Goal: Obtain resource: Download file/media

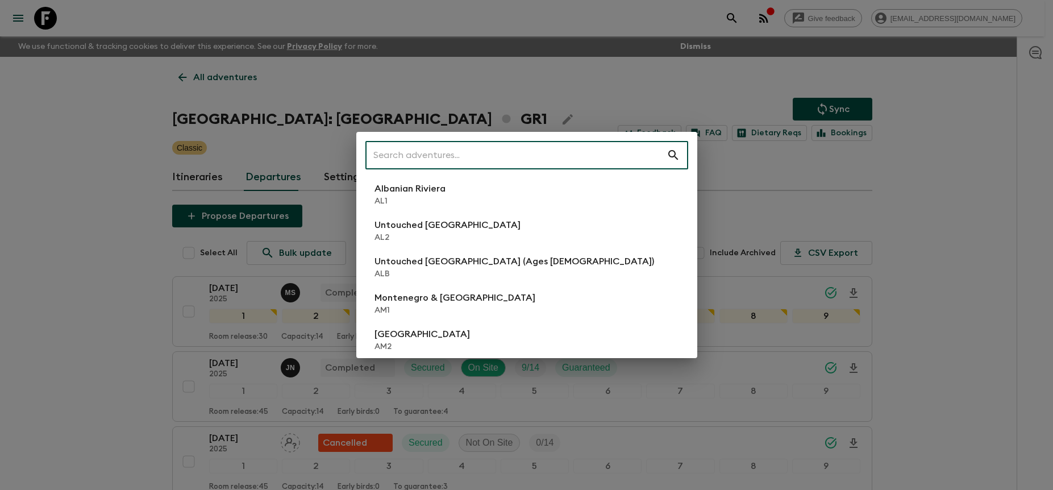
scroll to position [890, 0]
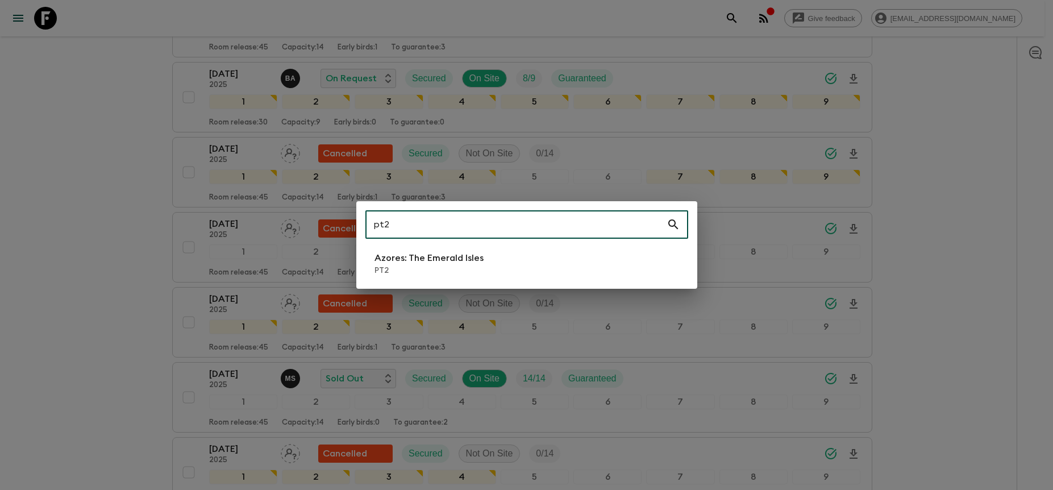
type input "pt2"
click at [575, 275] on li "Azores: The Emerald Isles PT2" at bounding box center [526, 264] width 323 height 32
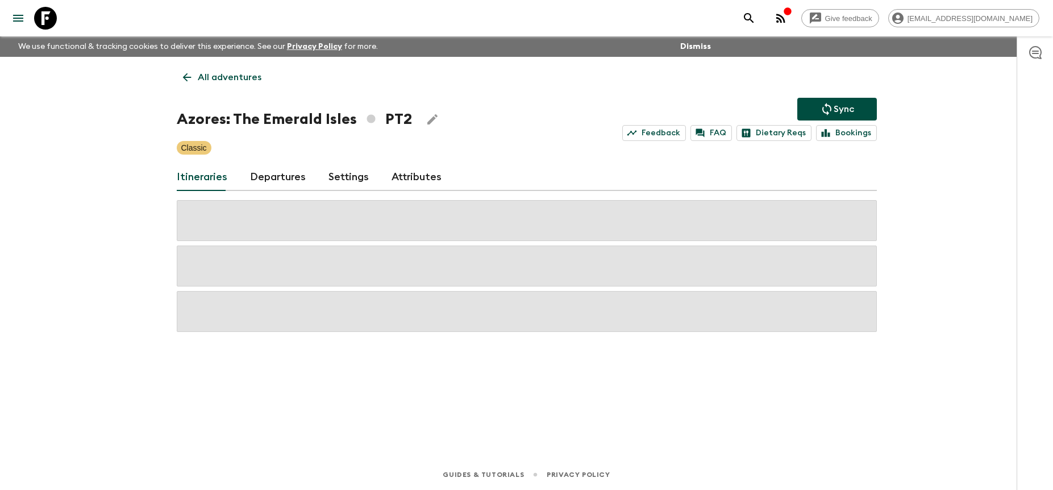
click at [285, 178] on link "Departures" at bounding box center [278, 177] width 56 height 27
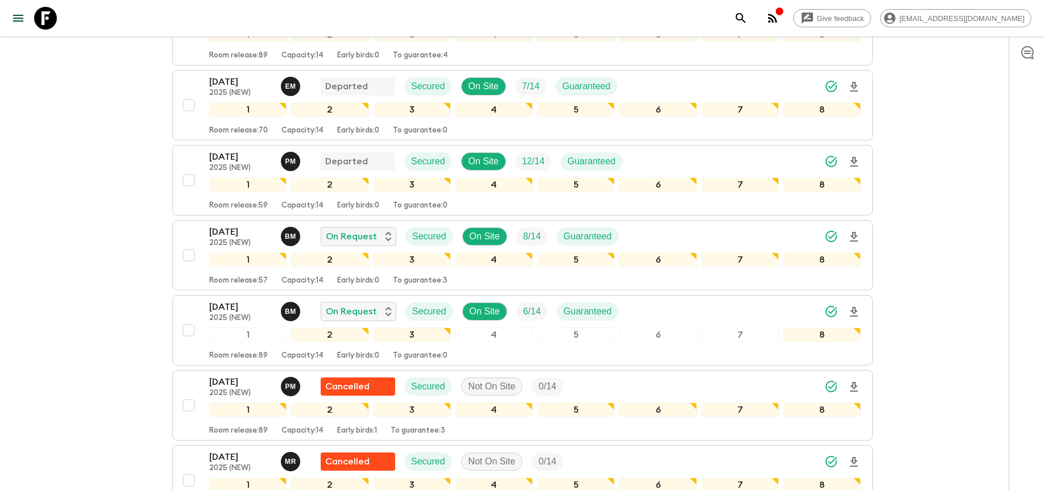
scroll to position [286, 0]
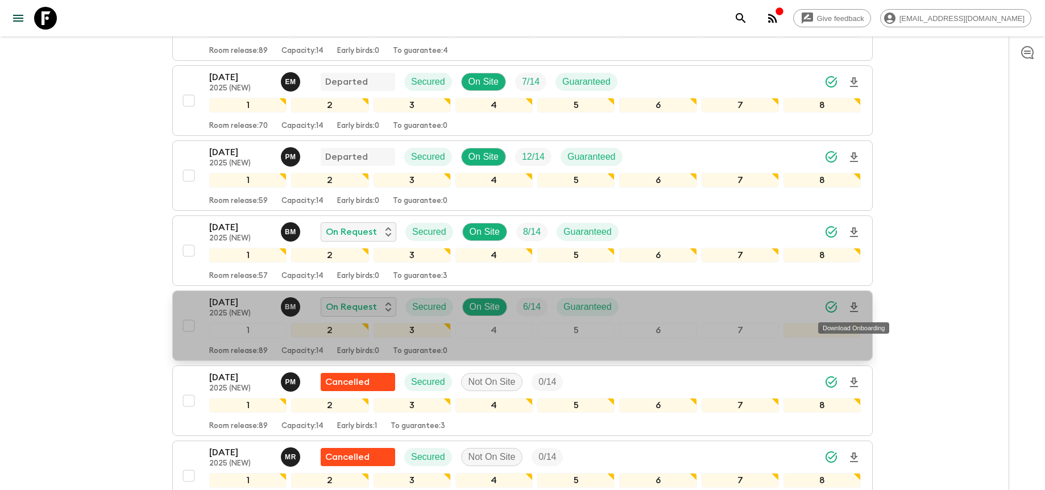
click at [854, 304] on icon "Download Onboarding" at bounding box center [854, 308] width 14 height 14
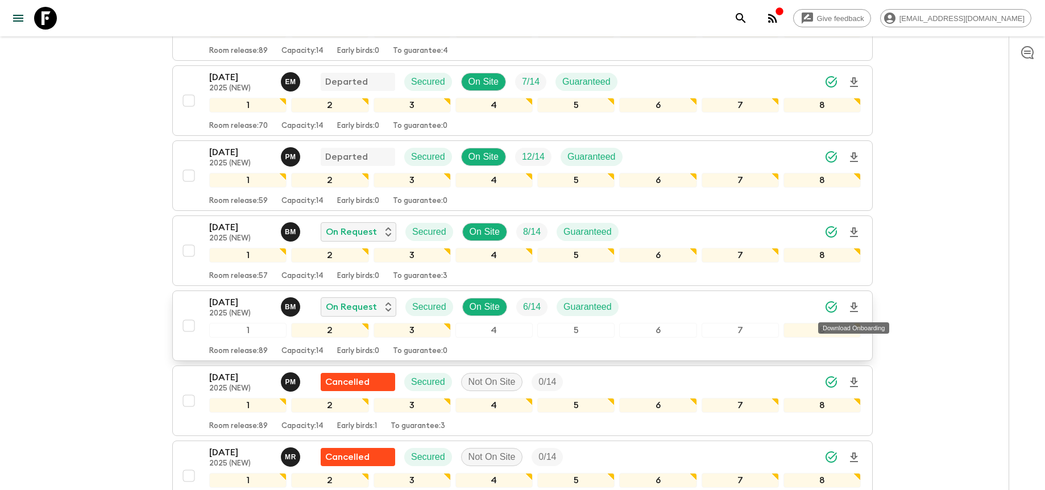
click at [851, 309] on icon "Download Onboarding" at bounding box center [854, 308] width 14 height 14
